Goal: Transaction & Acquisition: Purchase product/service

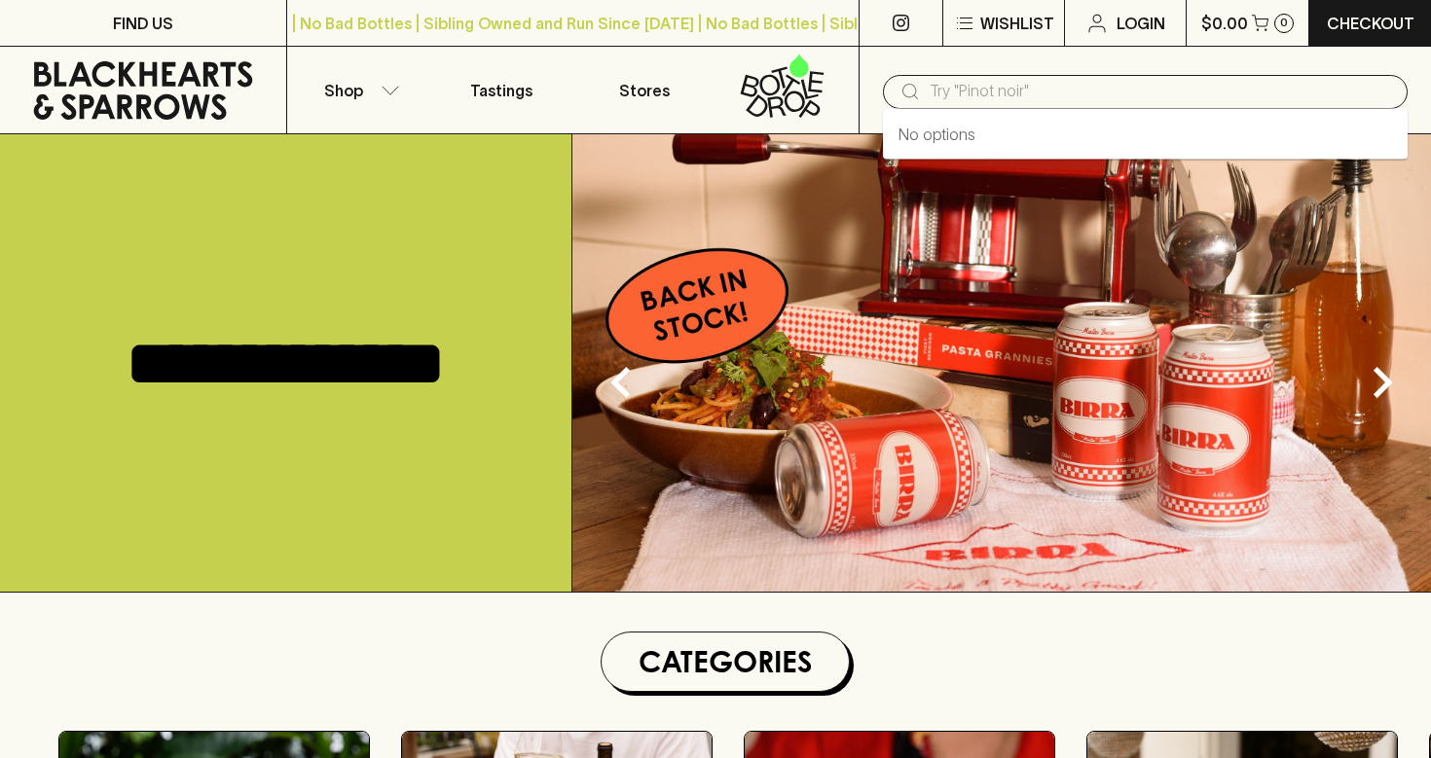
drag, startPoint x: 1009, startPoint y: 89, endPoint x: 996, endPoint y: 97, distance: 15.4
click at [1009, 90] on input "text" at bounding box center [1161, 91] width 462 height 31
click at [996, 97] on input "text" at bounding box center [1161, 91] width 462 height 31
type input "strange nature gi"
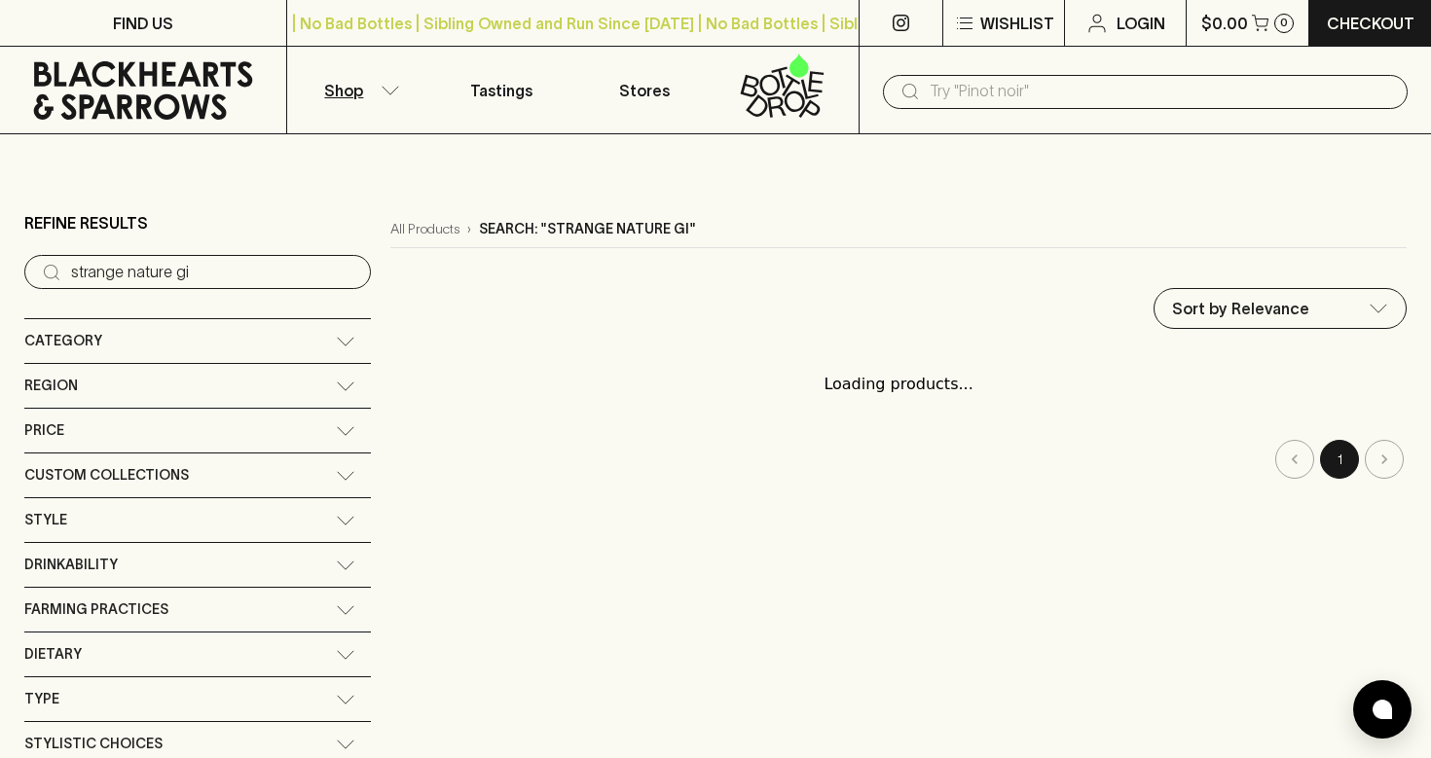
scroll to position [0, 1]
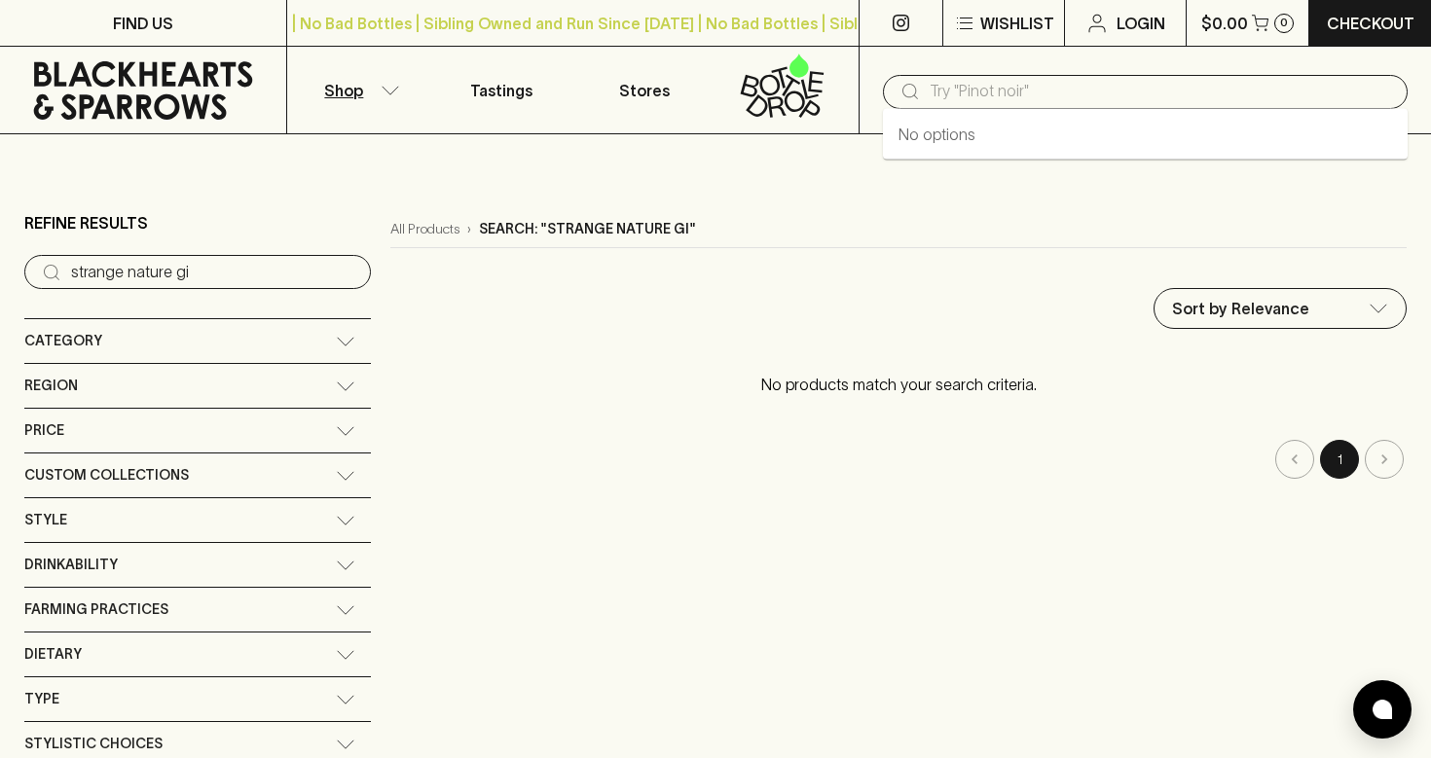
click at [990, 95] on input "text" at bounding box center [1161, 91] width 462 height 31
type input "strange nature gin"
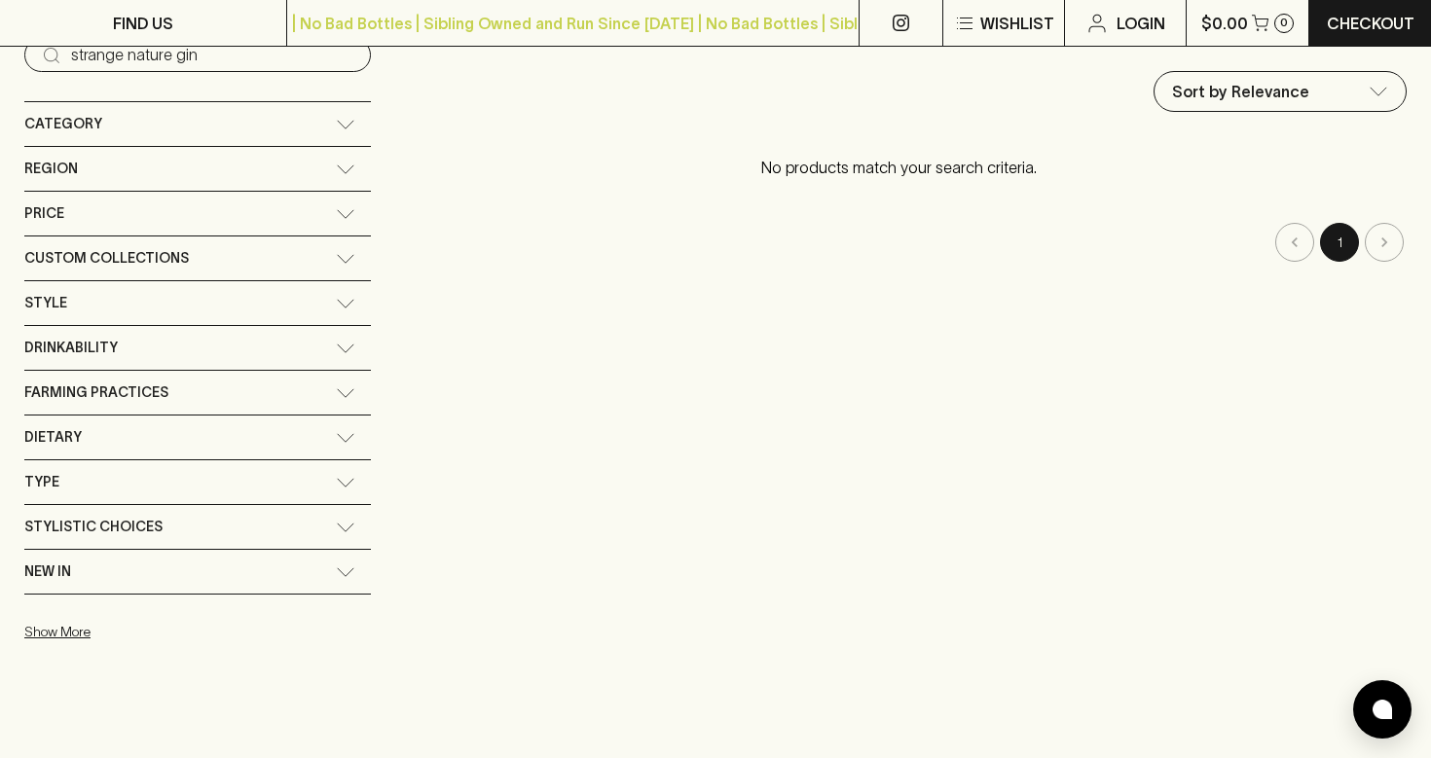
scroll to position [236, 0]
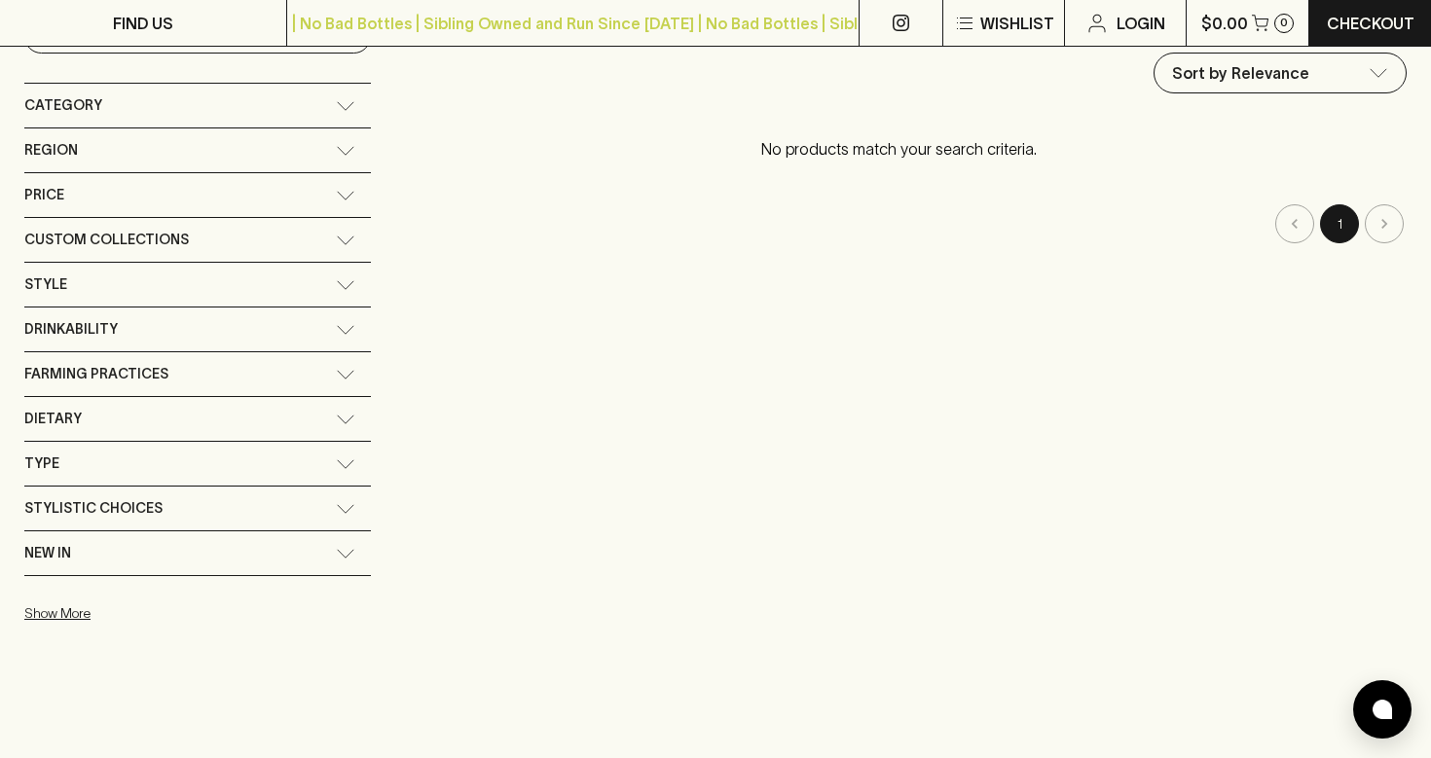
click at [336, 284] on icon at bounding box center [345, 285] width 19 height 10
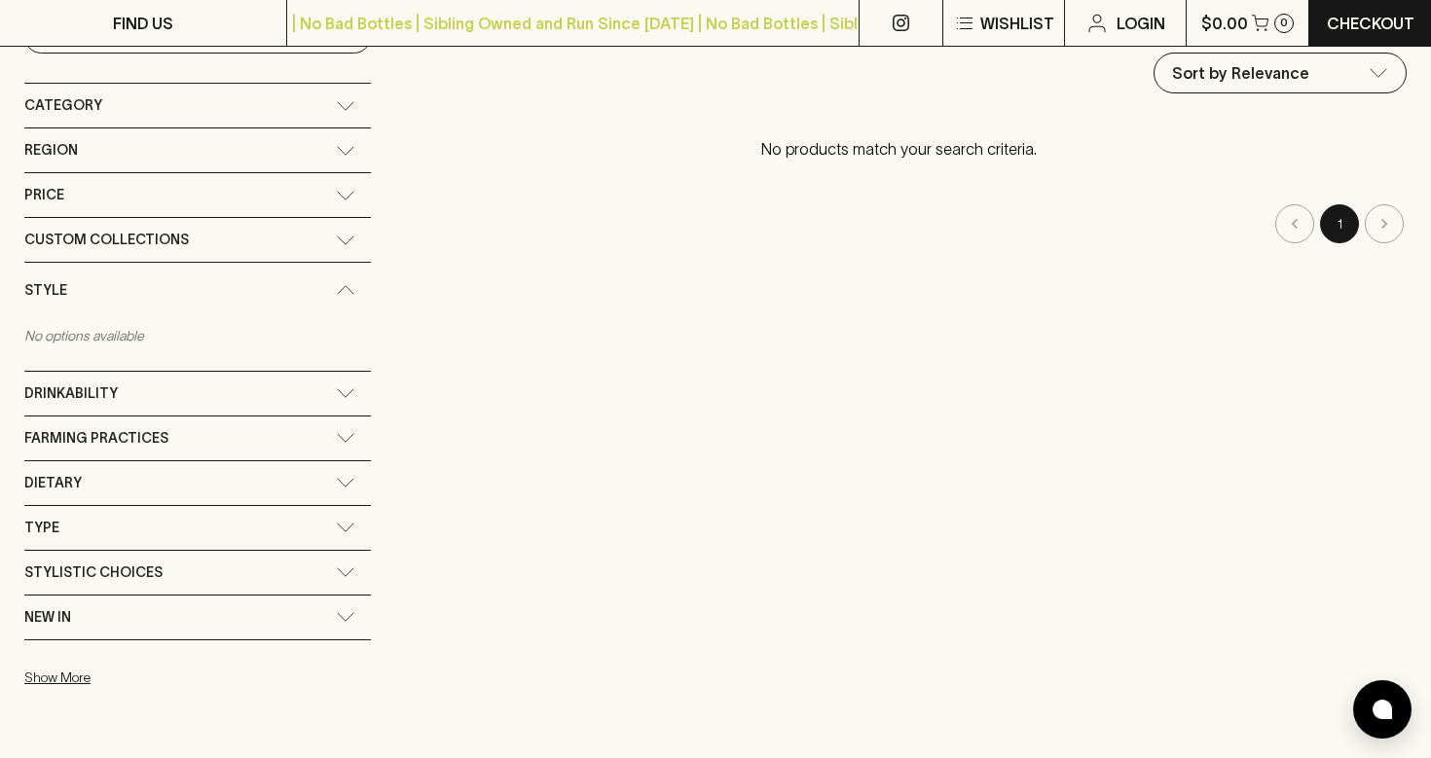
click at [239, 284] on div "Style" at bounding box center [197, 290] width 347 height 55
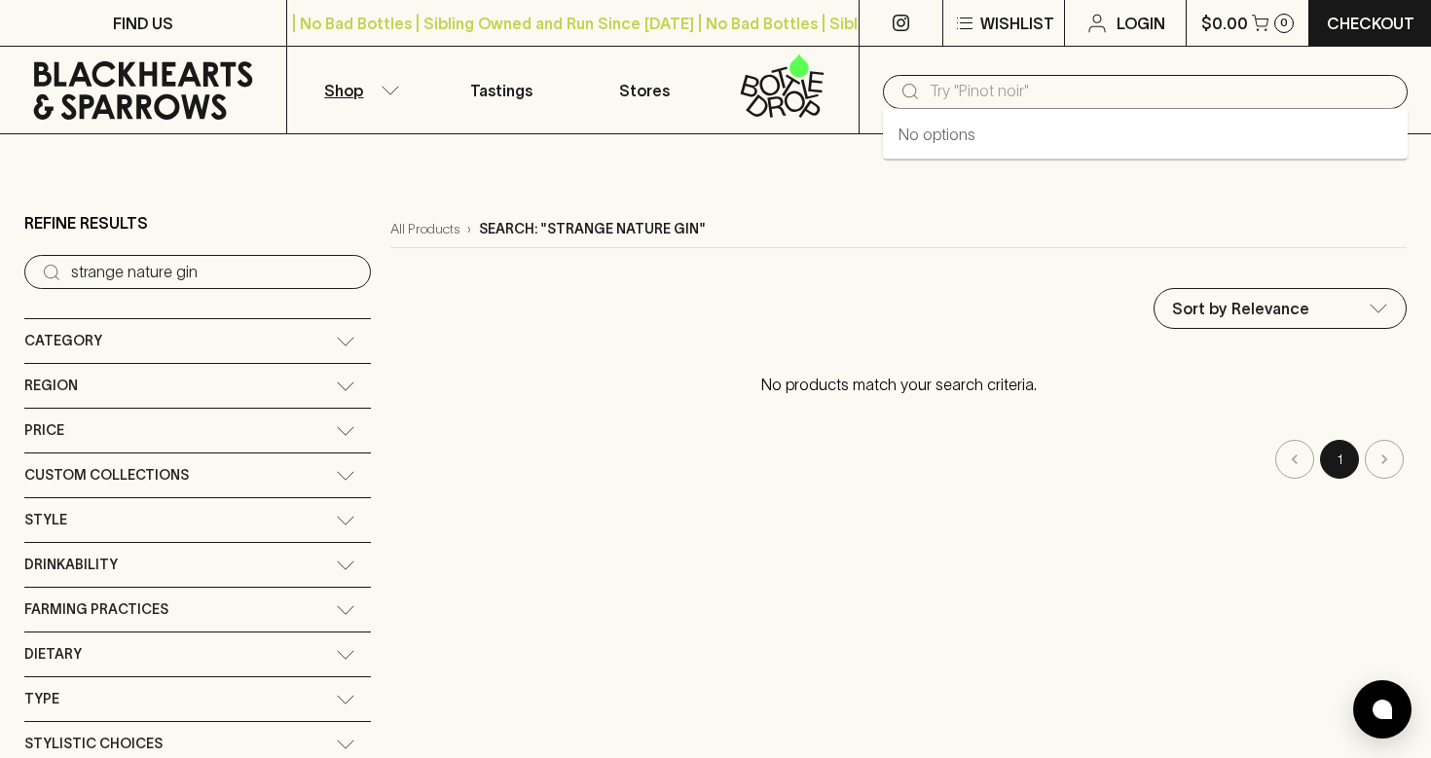
scroll to position [0, 0]
click at [1011, 105] on input "text" at bounding box center [1161, 91] width 462 height 31
type input "gin"
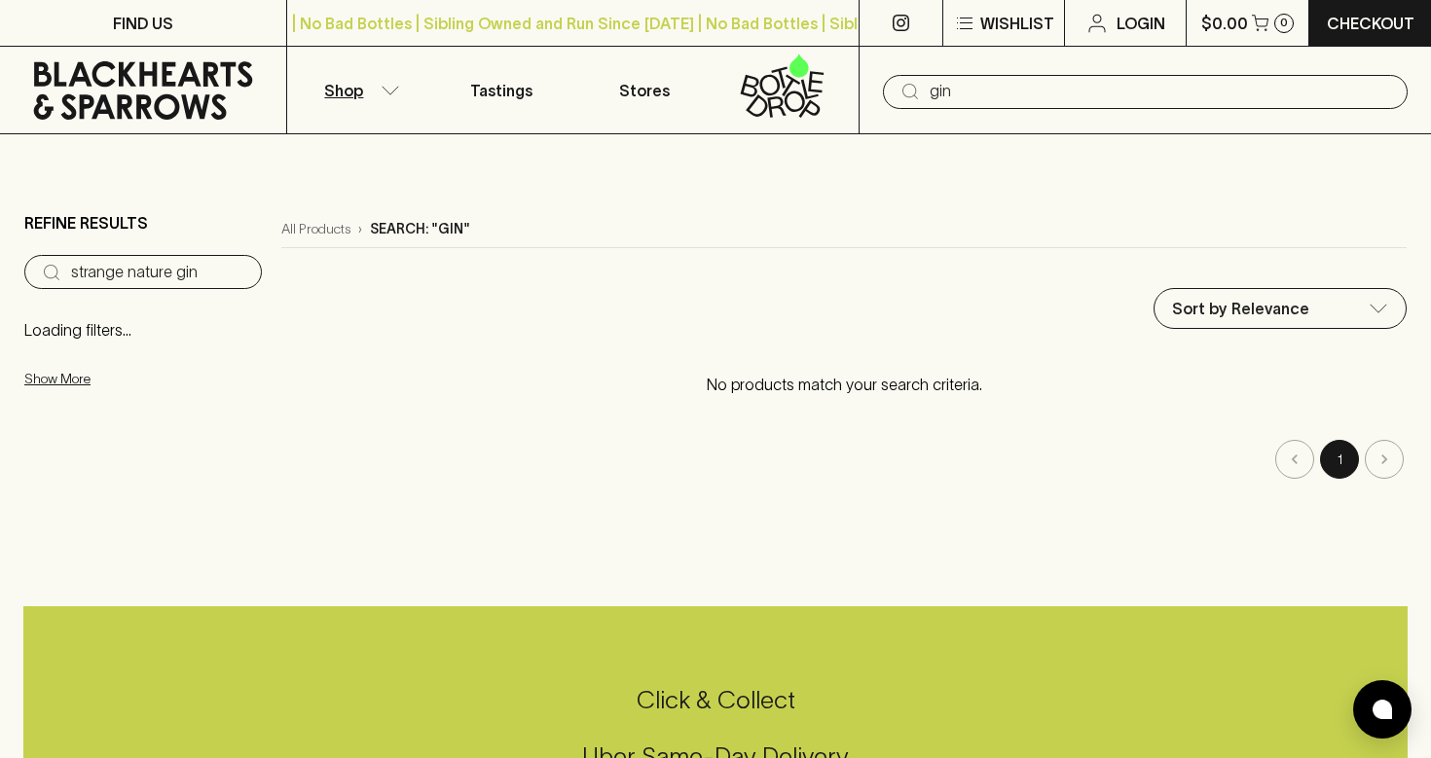
type input "gin"
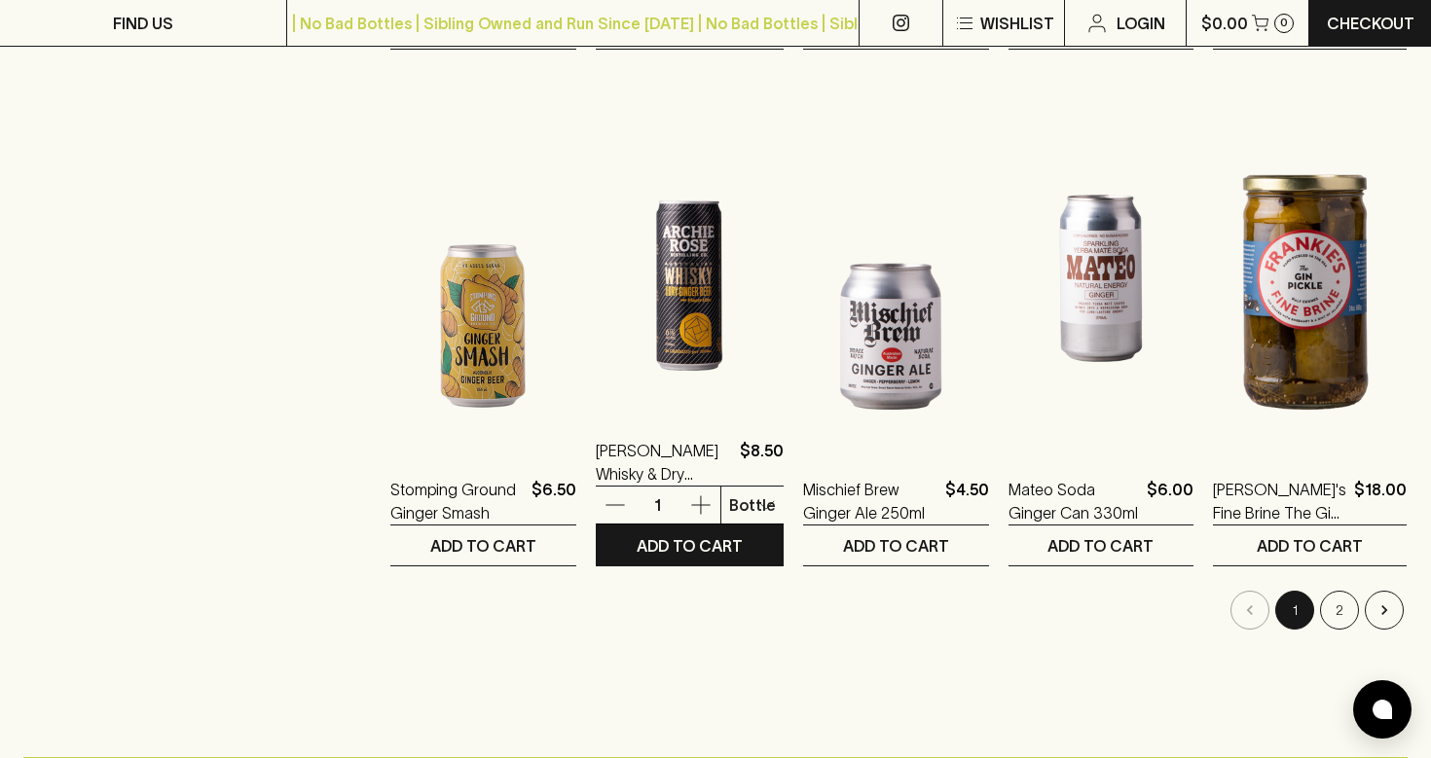
scroll to position [1809, 0]
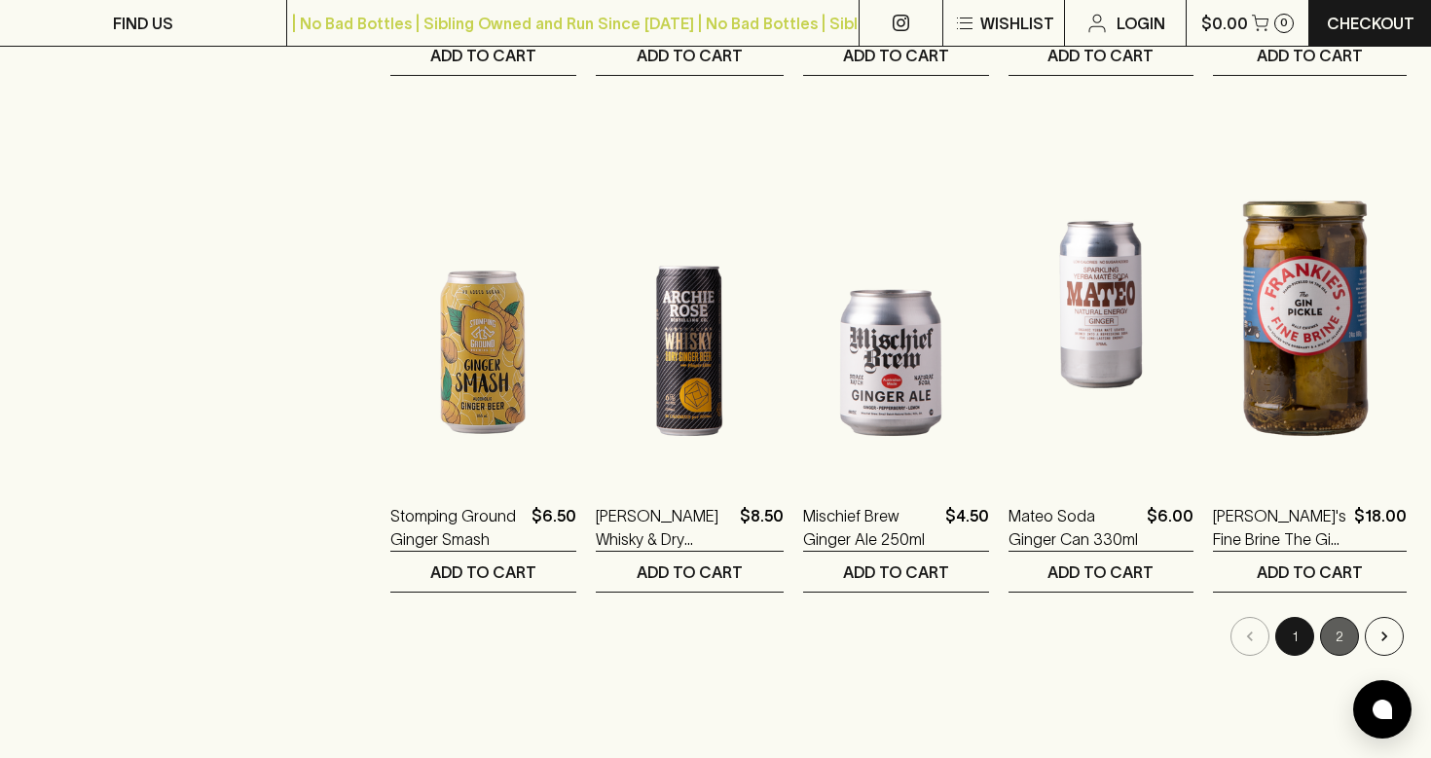
click at [1348, 635] on button "2" at bounding box center [1339, 636] width 39 height 39
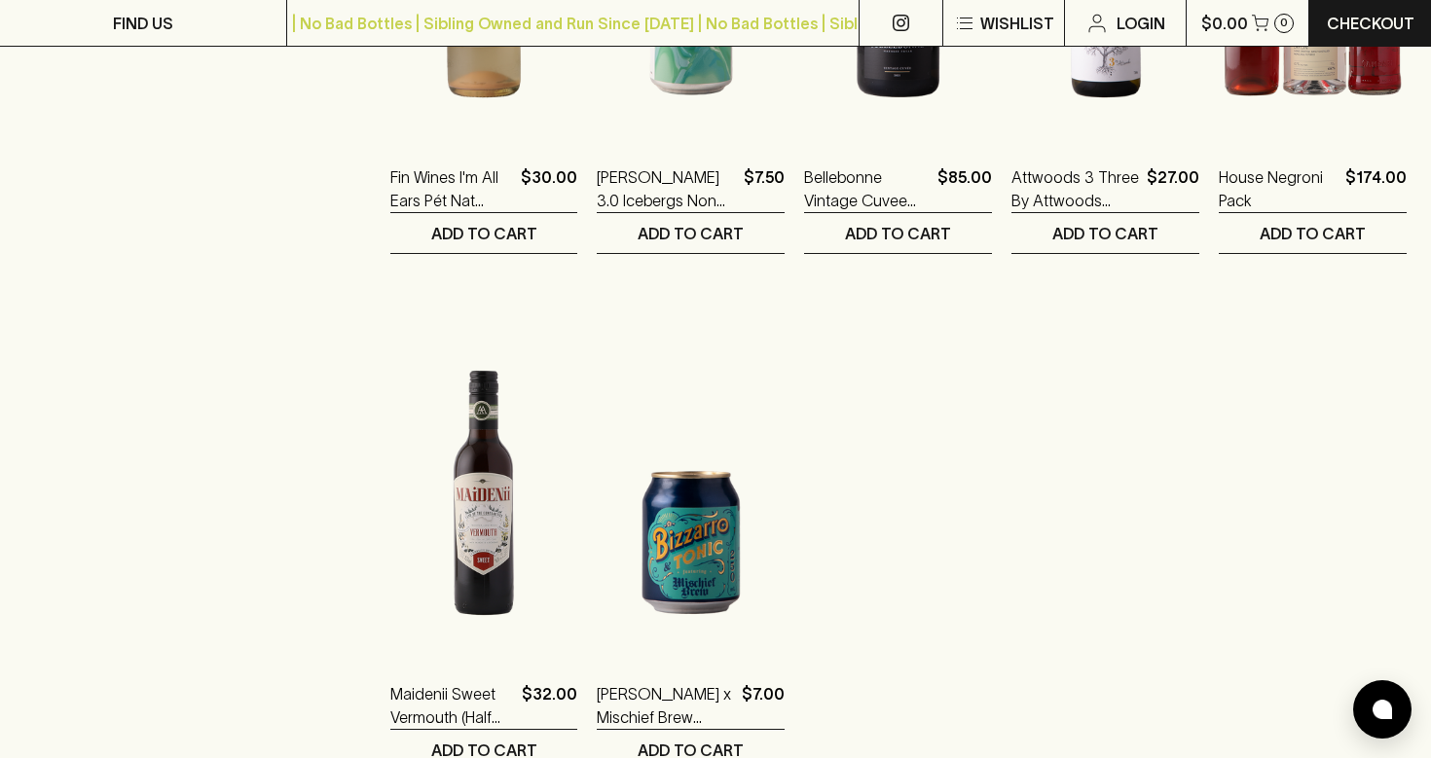
scroll to position [1114, 0]
